Goal: Find specific page/section: Find specific page/section

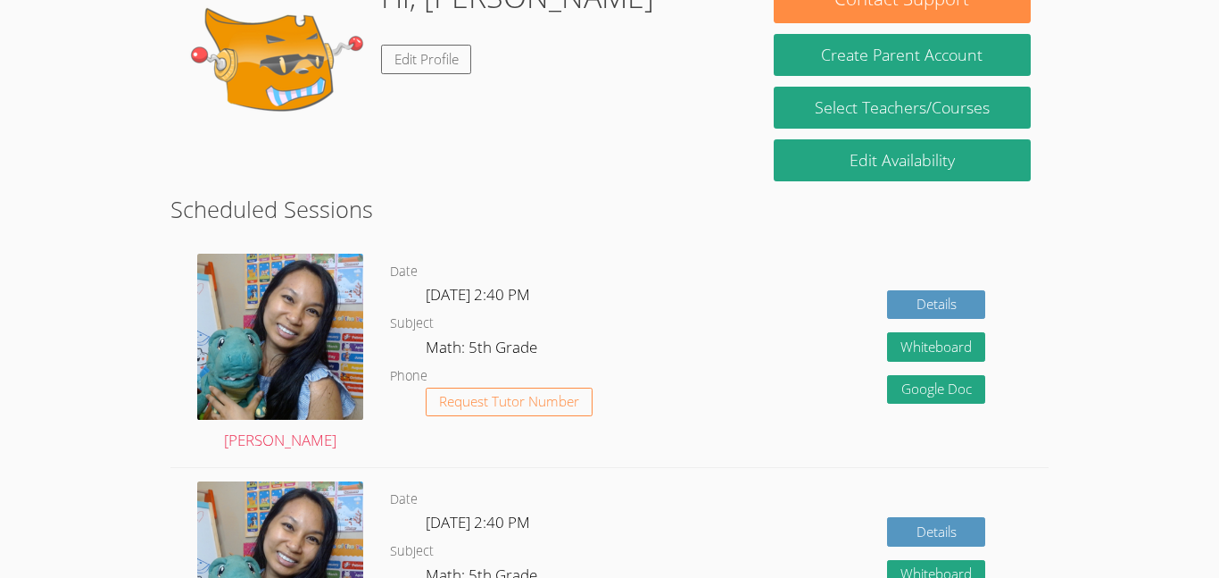
scroll to position [311, 0]
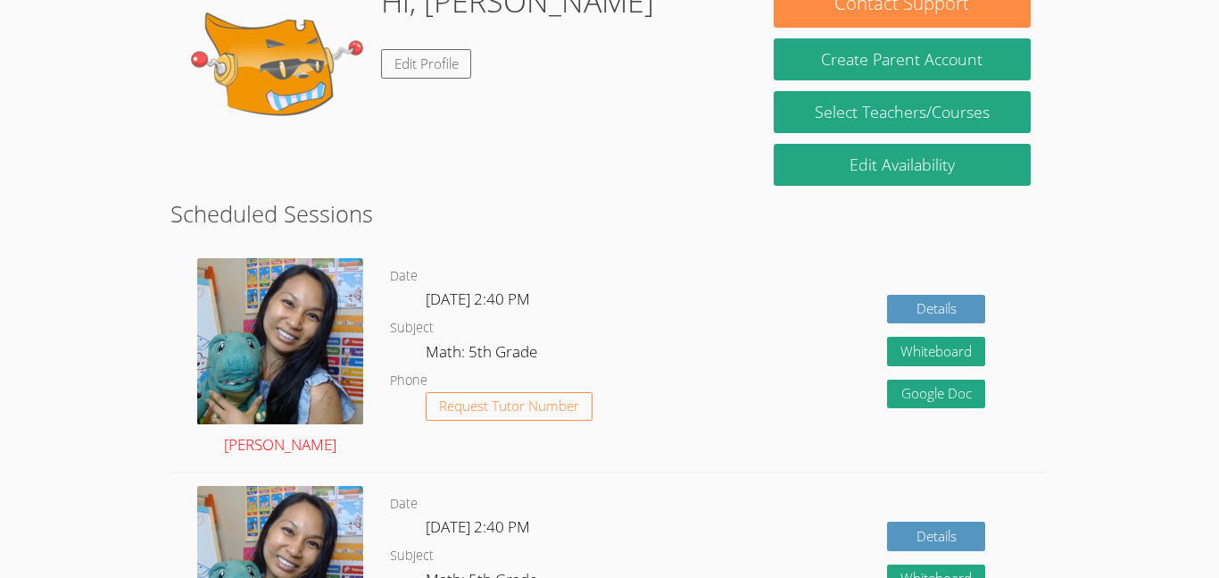
click at [288, 391] on img at bounding box center [280, 341] width 166 height 166
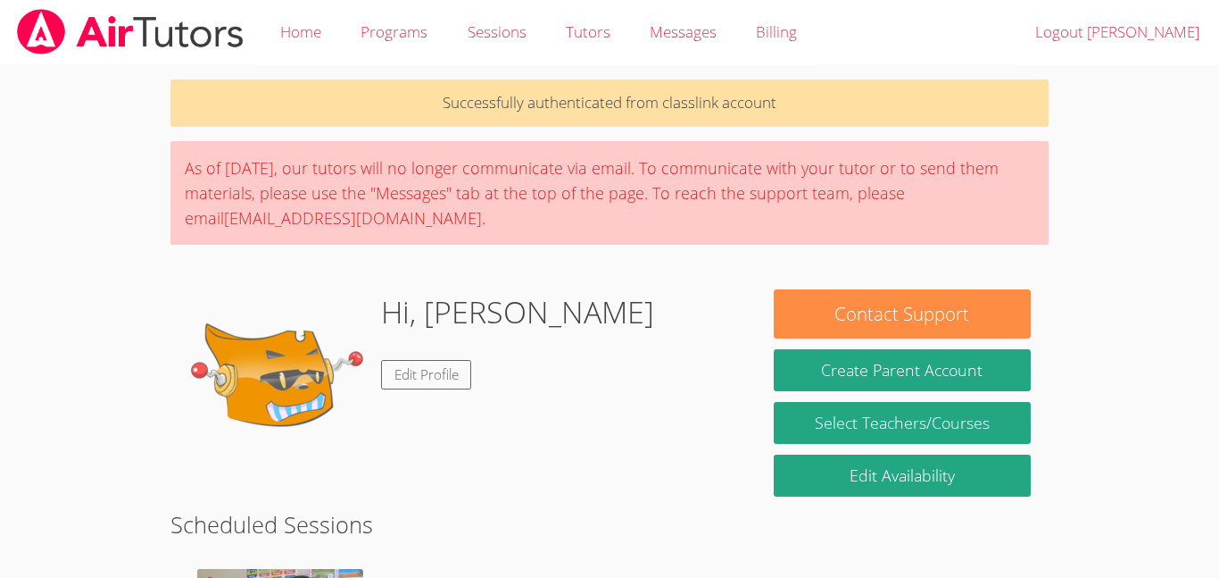
scroll to position [311, 0]
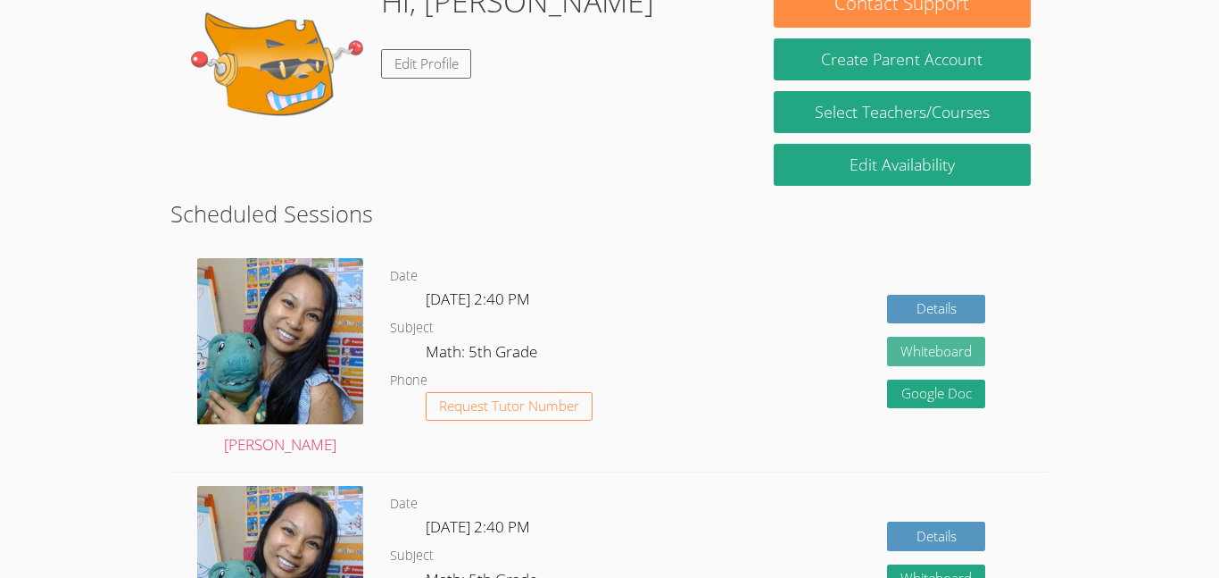
click at [901, 352] on button "Whiteboard" at bounding box center [936, 351] width 98 height 29
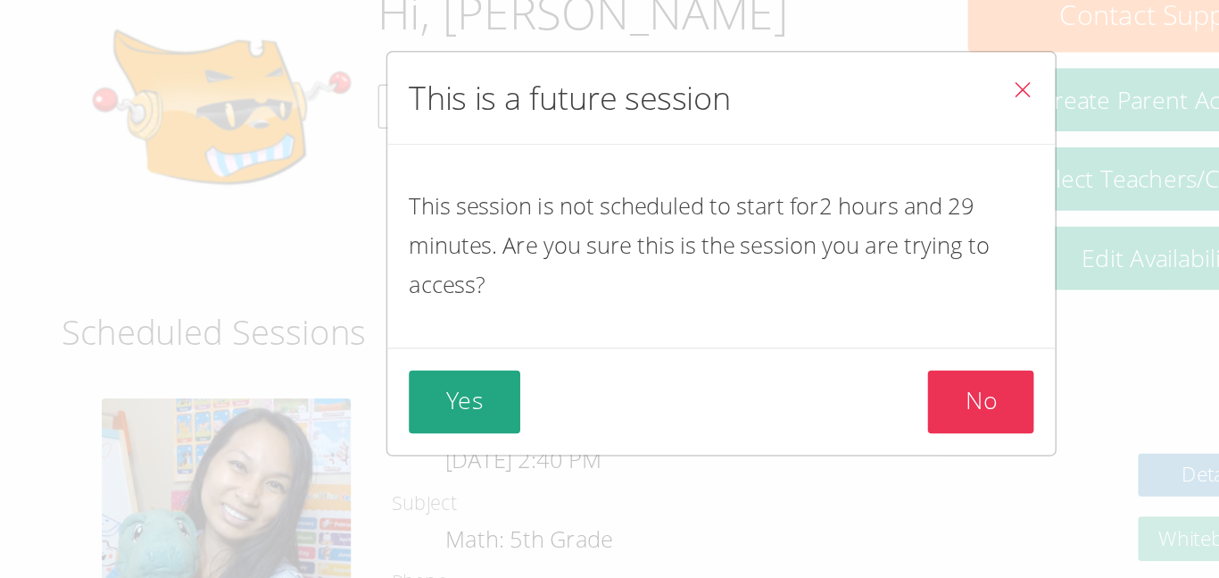
scroll to position [302, 0]
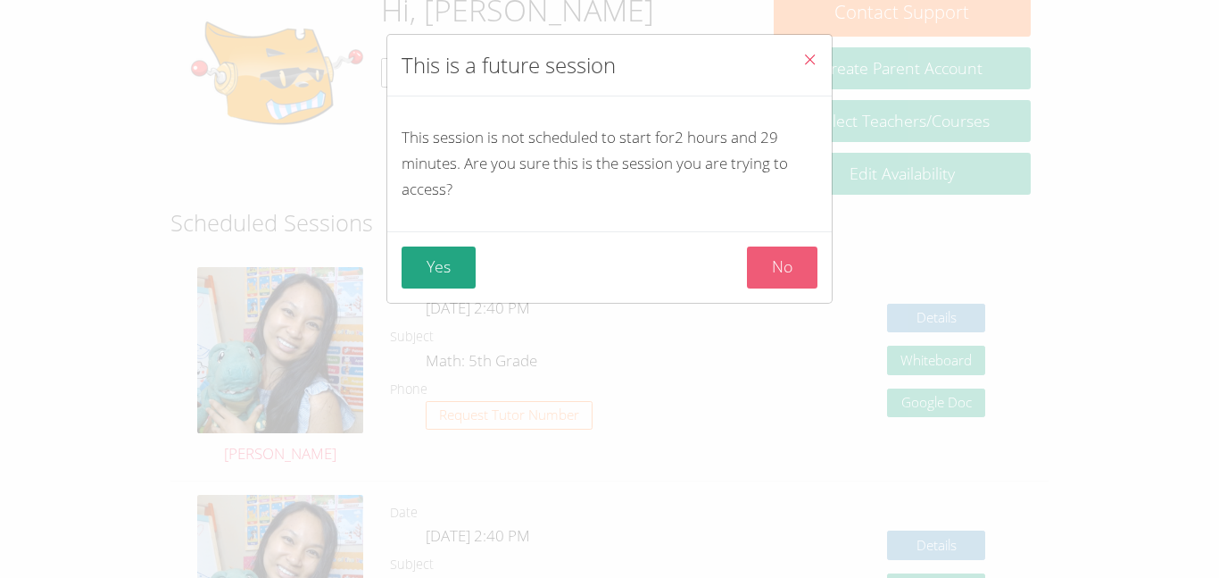
click at [769, 270] on button "No" at bounding box center [782, 267] width 71 height 42
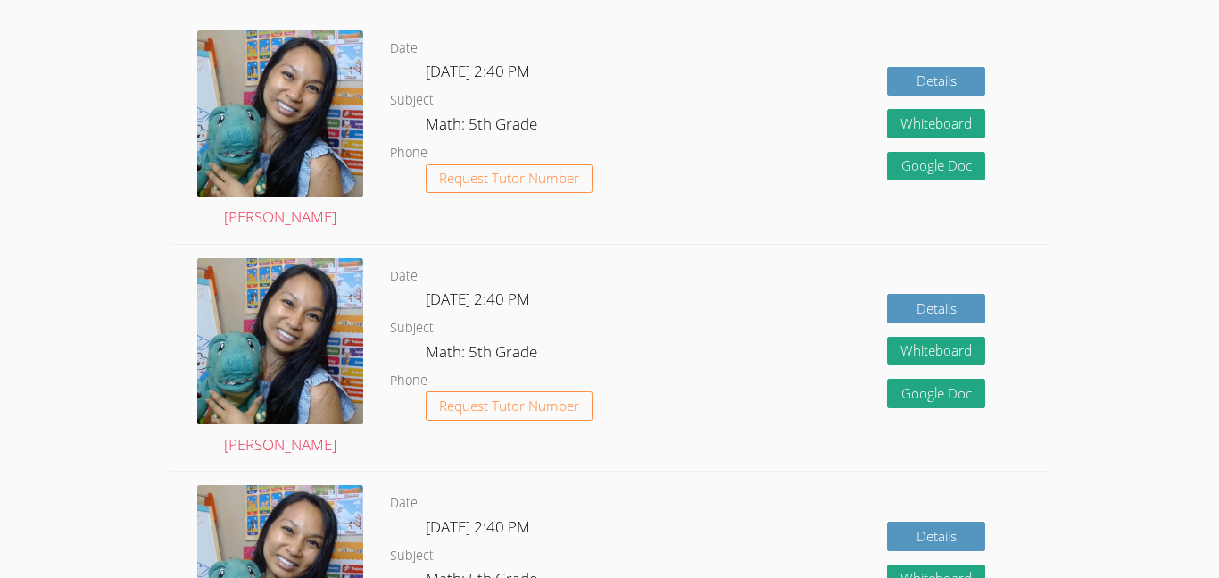
scroll to position [540, 0]
